Goal: Task Accomplishment & Management: Complete application form

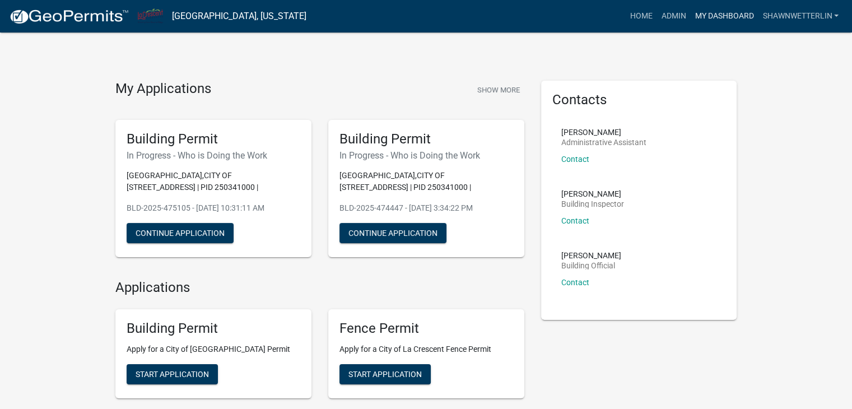
click at [707, 17] on link "My Dashboard" at bounding box center [724, 16] width 68 height 21
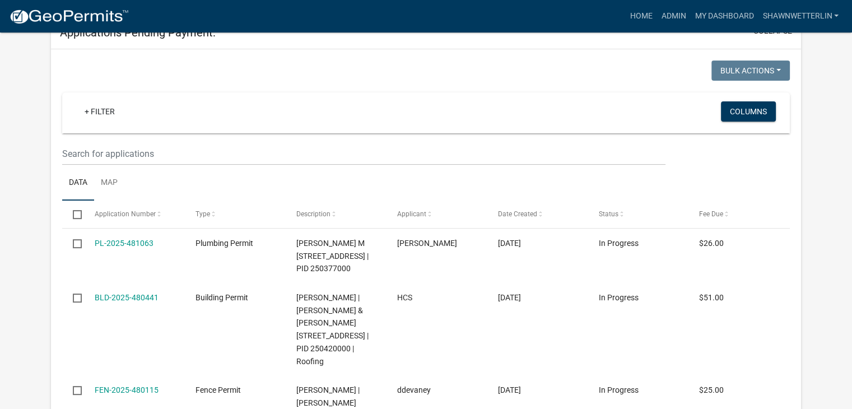
scroll to position [215, 0]
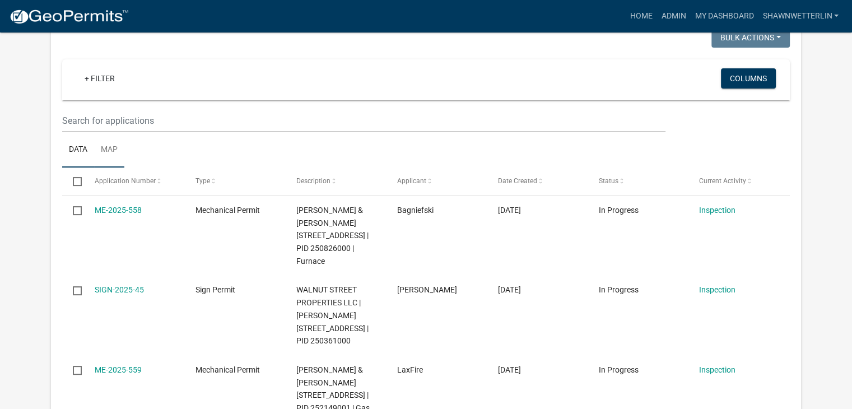
click at [99, 145] on link "Map" at bounding box center [109, 150] width 30 height 36
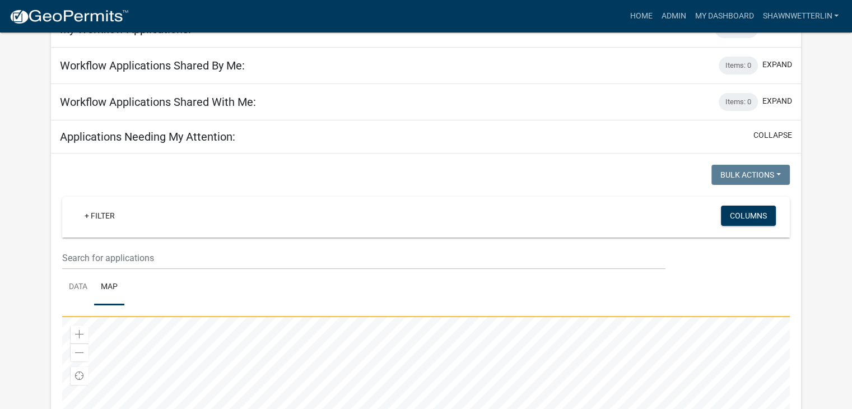
scroll to position [159, 0]
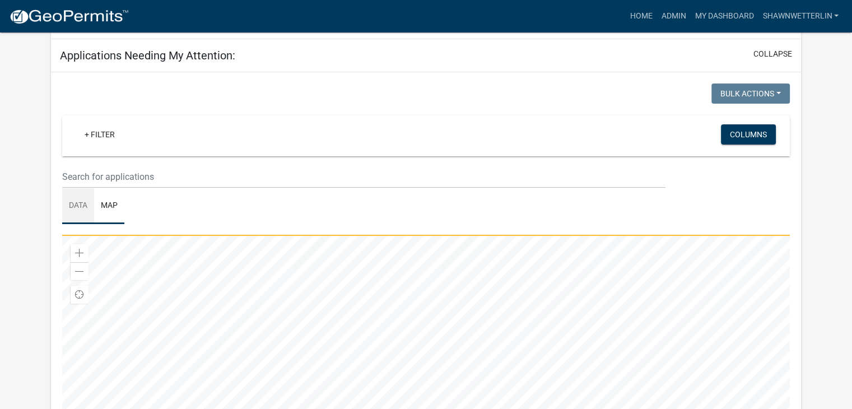
click at [68, 207] on link "Data" at bounding box center [78, 206] width 32 height 36
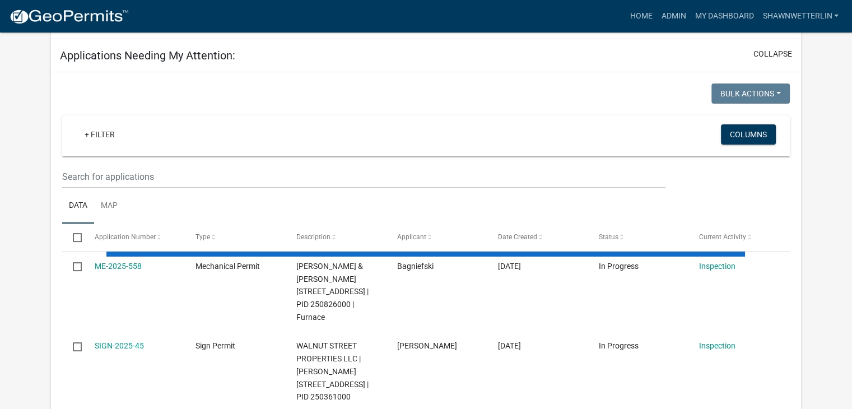
scroll to position [103, 0]
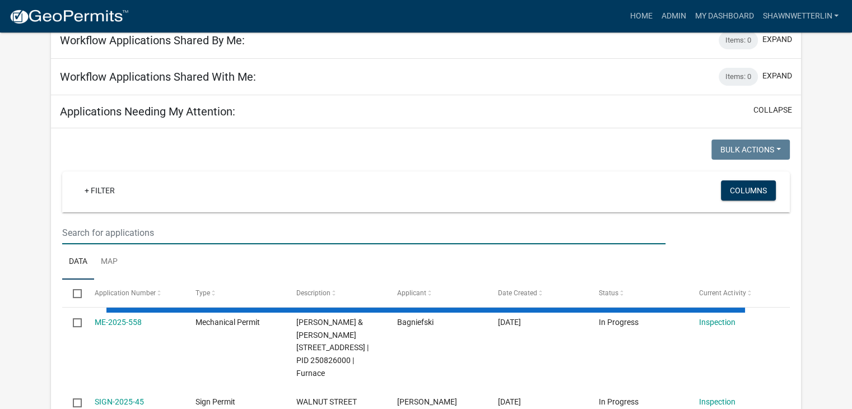
click at [81, 230] on input "text" at bounding box center [364, 232] width 604 height 23
type input "mc"
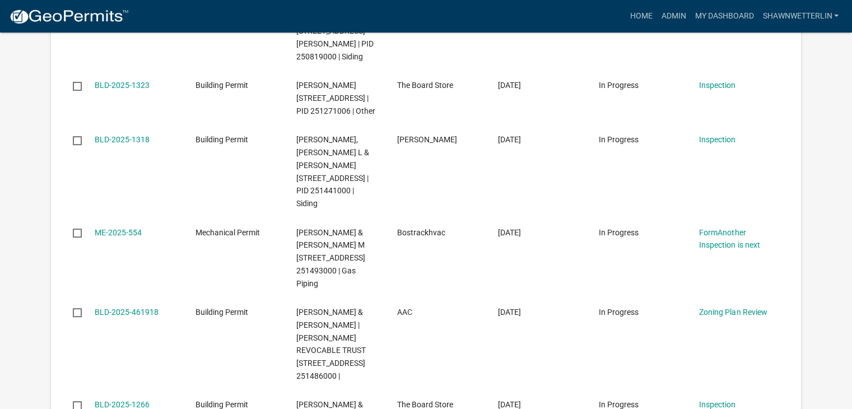
scroll to position [439, 0]
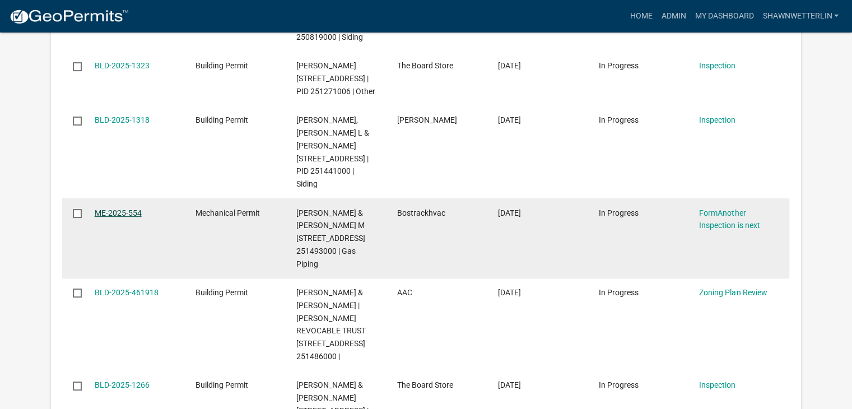
click at [125, 211] on link "ME-2025-554" at bounding box center [118, 212] width 47 height 9
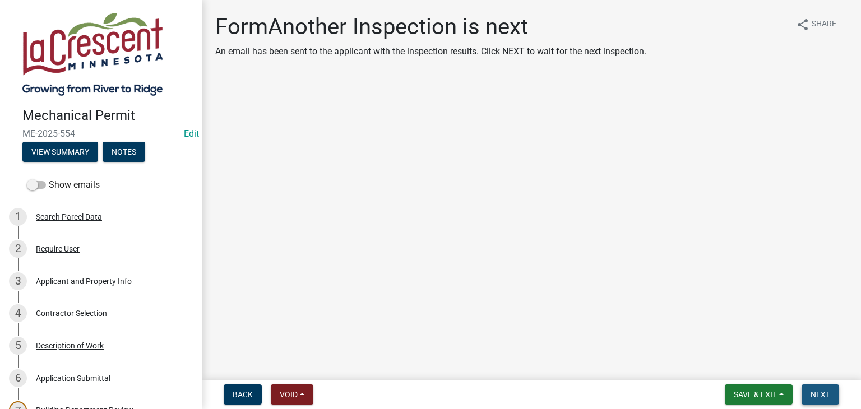
click at [813, 390] on span "Next" at bounding box center [820, 394] width 20 height 9
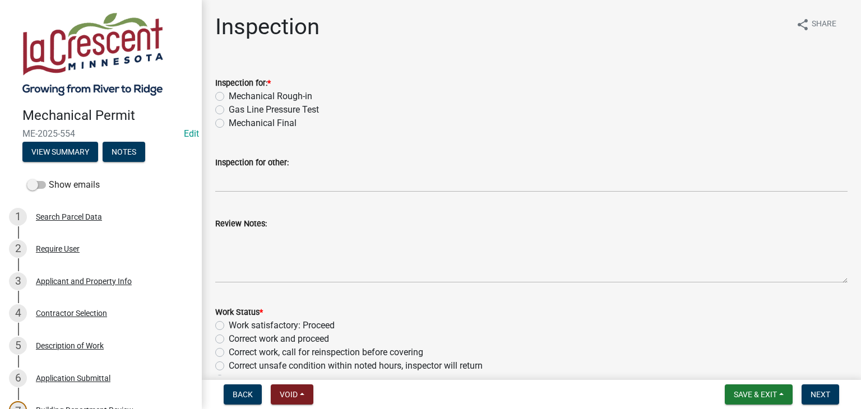
click at [229, 123] on label "Mechanical Final" at bounding box center [263, 123] width 68 height 13
click at [229, 123] on input "Mechanical Final" at bounding box center [232, 120] width 7 height 7
radio input "true"
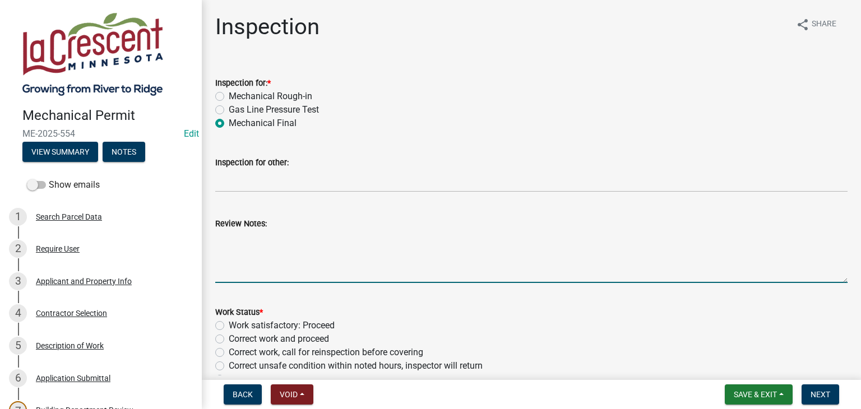
click at [240, 254] on textarea "Review Notes:" at bounding box center [531, 256] width 632 height 53
click at [217, 238] on textarea "checked the final connections for leaks" at bounding box center [531, 256] width 632 height 53
click at [219, 239] on textarea "checked the final connections for leaks" at bounding box center [531, 256] width 632 height 53
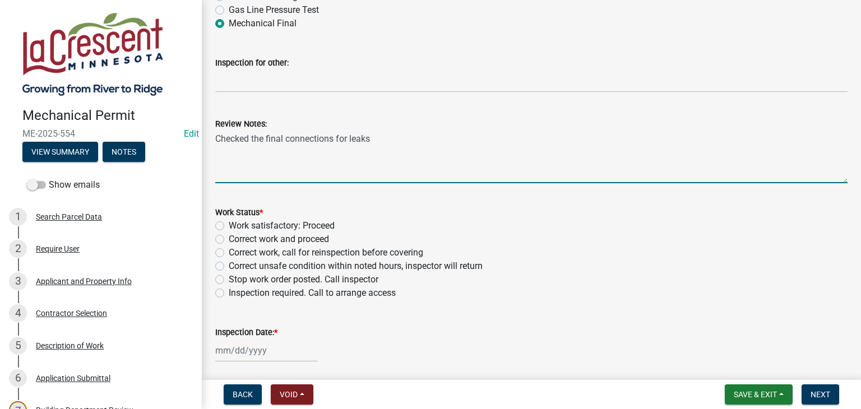
scroll to position [112, 0]
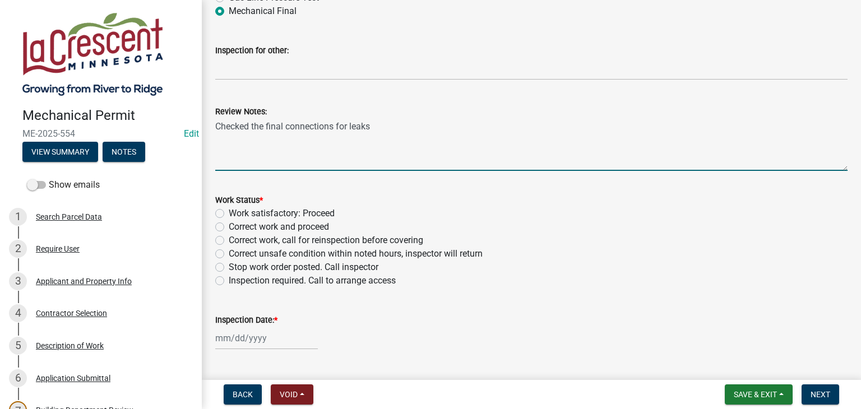
type textarea "Checked the final connections for leaks"
click at [229, 212] on label "Work satisfactory: Proceed" at bounding box center [282, 213] width 106 height 13
click at [229, 212] on input "Work satisfactory: Proceed" at bounding box center [232, 210] width 7 height 7
radio input "true"
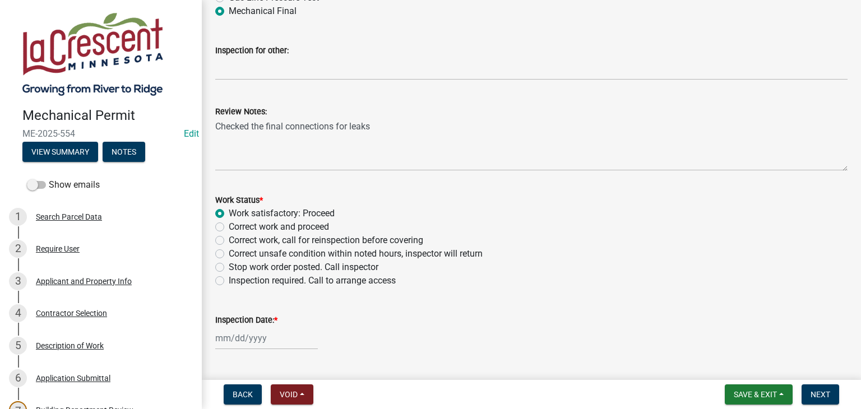
scroll to position [168, 0]
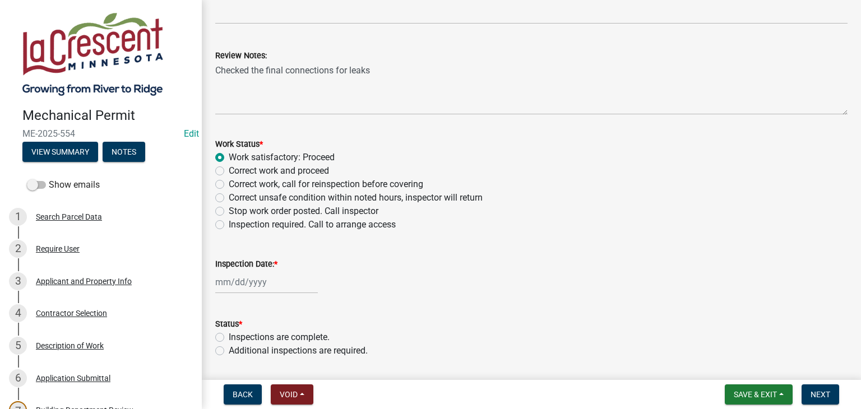
select select "9"
select select "2025"
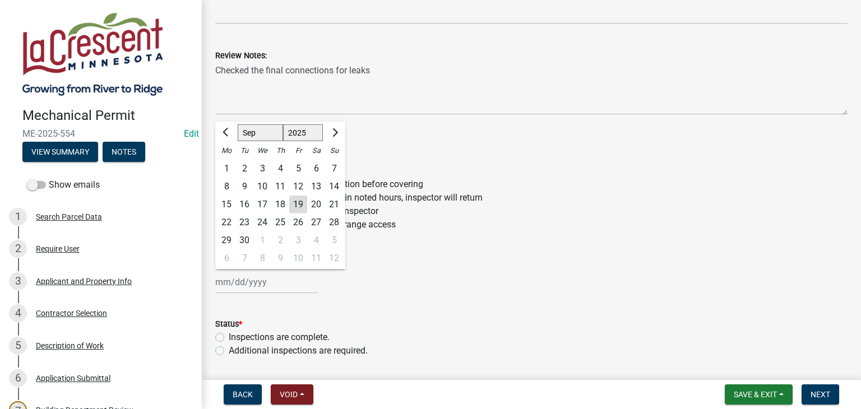
click at [235, 279] on div "[PERSON_NAME] Feb Mar Apr [PERSON_NAME][DATE] Oct Nov [DATE] 1526 1527 1528 152…" at bounding box center [266, 282] width 103 height 23
click at [300, 205] on div "19" at bounding box center [298, 205] width 18 height 18
type input "[DATE]"
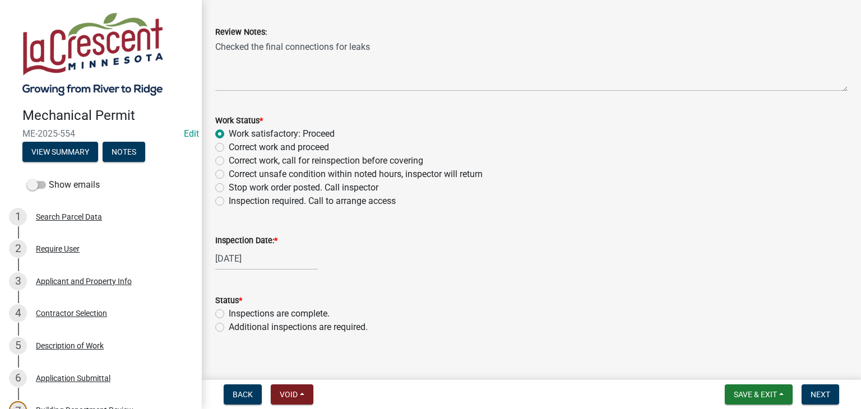
scroll to position [204, 0]
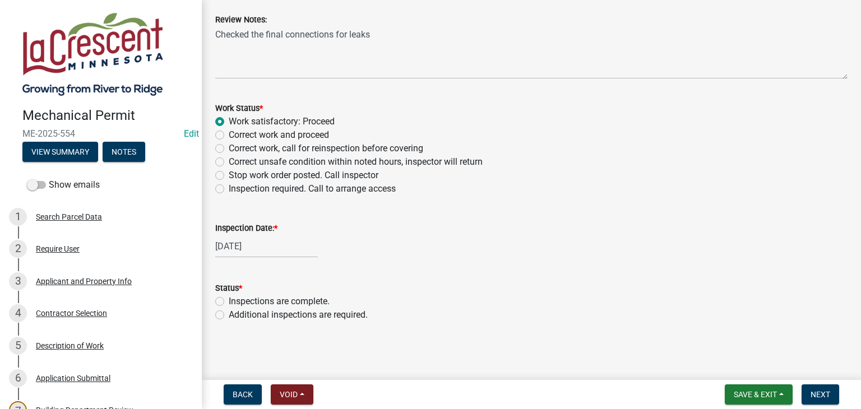
click at [229, 313] on label "Additional inspections are required." at bounding box center [298, 314] width 139 height 13
click at [229, 313] on input "Additional inspections are required." at bounding box center [232, 311] width 7 height 7
radio input "true"
click at [229, 301] on label "Inspections are complete." at bounding box center [279, 301] width 101 height 13
click at [229, 301] on input "Inspections are complete." at bounding box center [232, 298] width 7 height 7
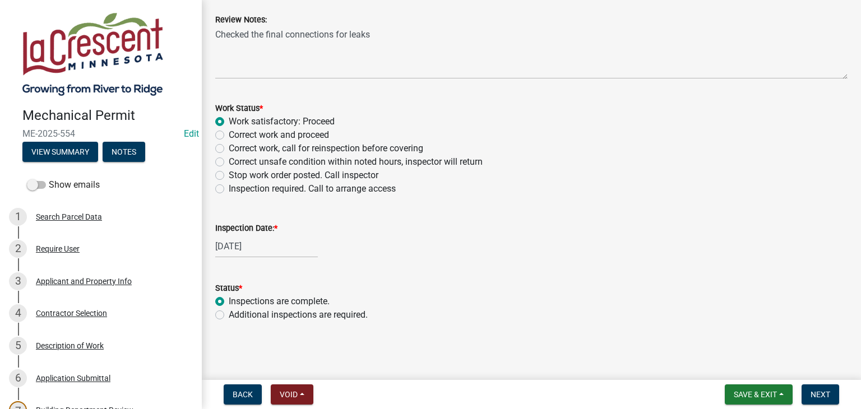
radio input "true"
click at [817, 392] on span "Next" at bounding box center [820, 394] width 20 height 9
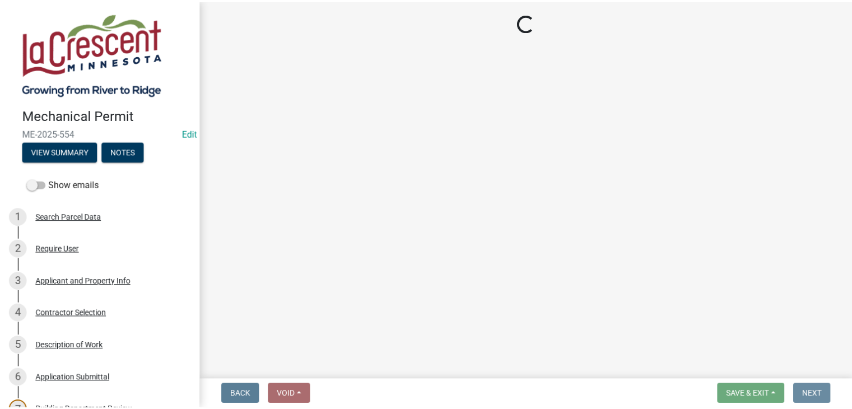
scroll to position [0, 0]
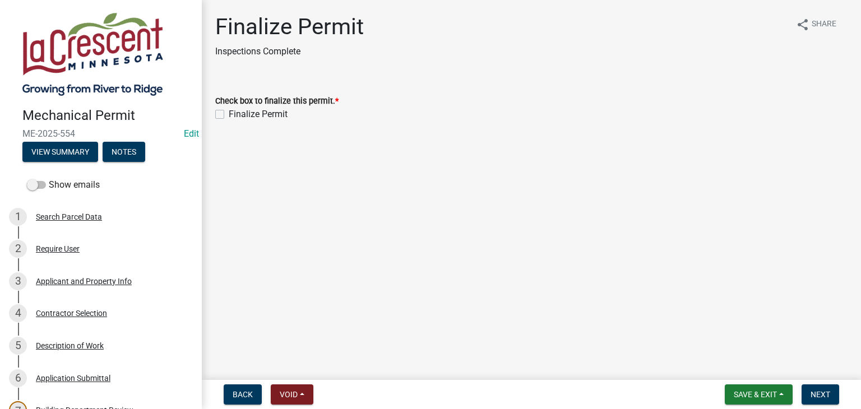
click at [229, 113] on label "Finalize Permit" at bounding box center [258, 114] width 59 height 13
click at [229, 113] on input "Finalize Permit" at bounding box center [232, 111] width 7 height 7
checkbox input "true"
click at [814, 391] on span "Next" at bounding box center [820, 394] width 20 height 9
